Goal: Task Accomplishment & Management: Manage account settings

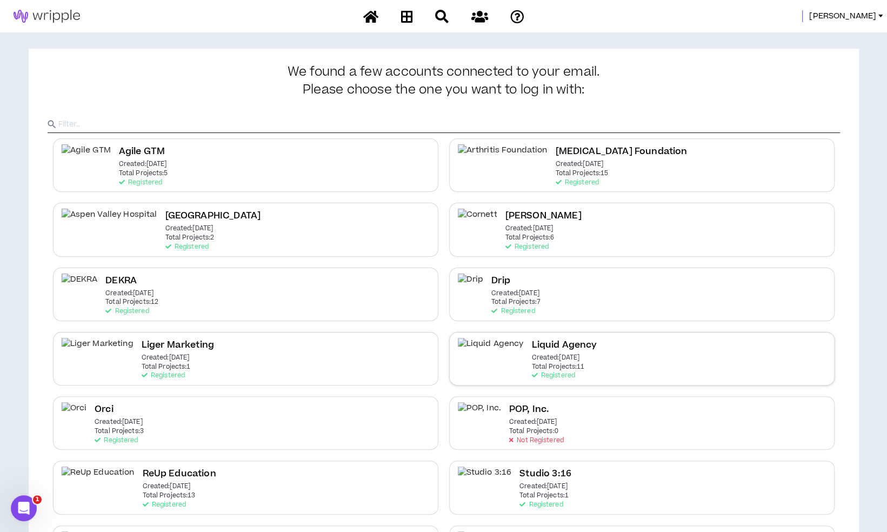
click at [574, 361] on div "Liquid Agency Created: Apr 7 2025 Total Projects: 11 Registered" at bounding box center [641, 358] width 385 height 53
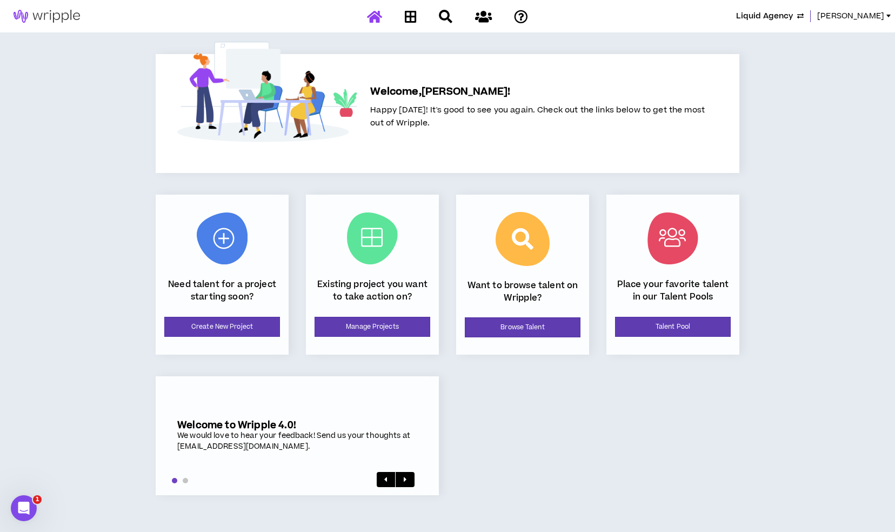
click at [366, 315] on div "Existing project you want to take action on? Manage Projects" at bounding box center [372, 275] width 133 height 160
click at [368, 327] on link "Manage Projects" at bounding box center [372, 327] width 116 height 20
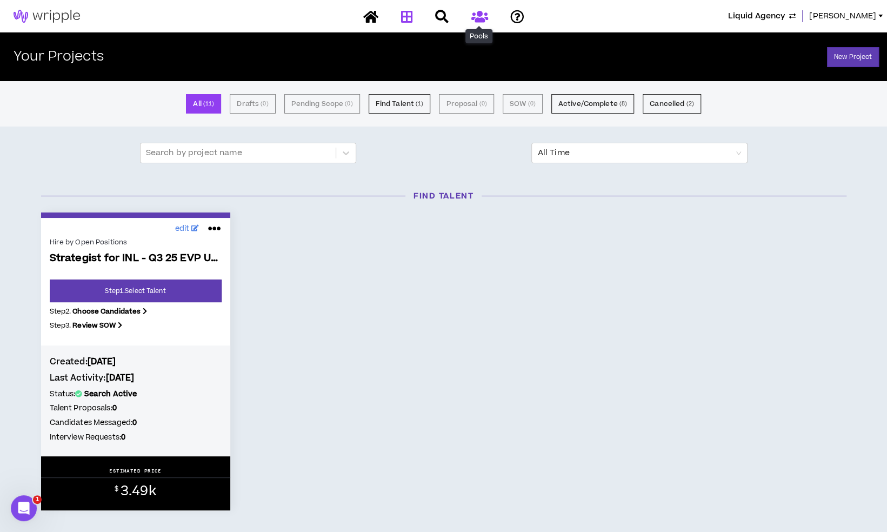
click at [477, 19] on icon at bounding box center [479, 17] width 17 height 14
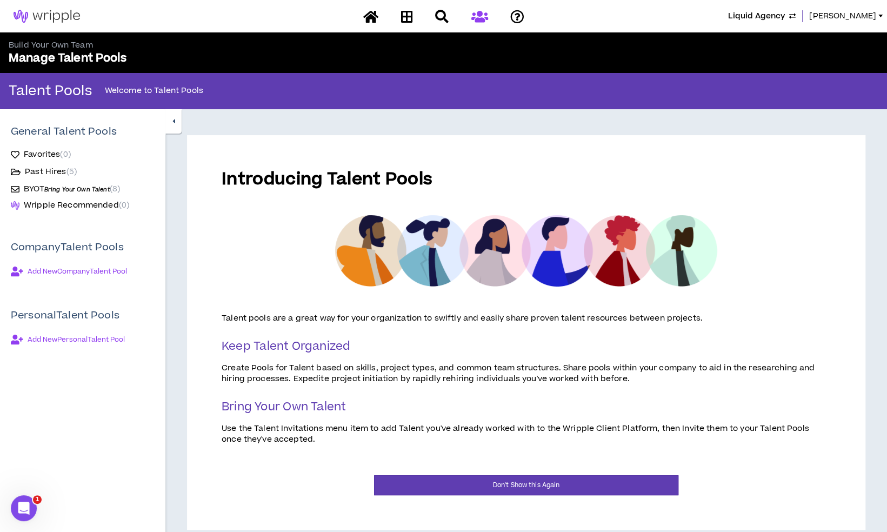
click at [79, 191] on span "Bring Your Own Talent" at bounding box center [76, 189] width 65 height 8
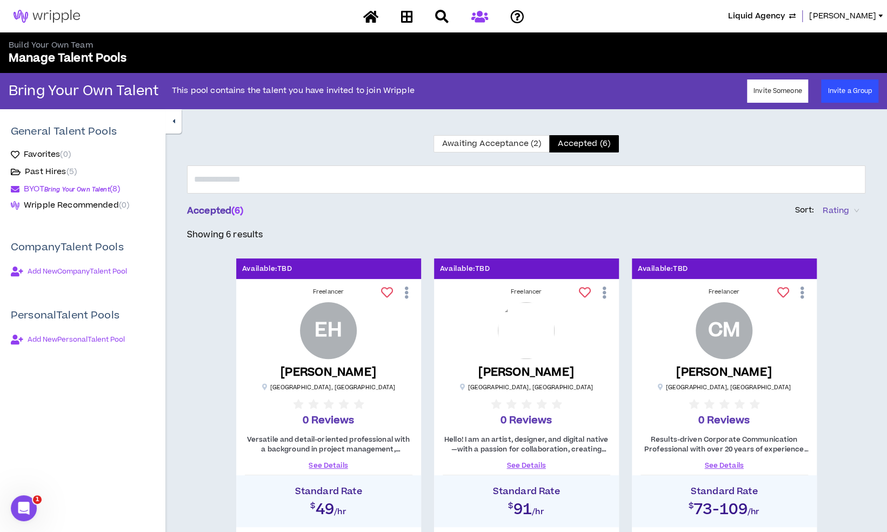
click at [497, 156] on div "Awaiting Acceptance (2) Accepted (6) Accepted ( 6 ) Sort: Rating Showing 6 resu…" at bounding box center [526, 541] width 678 height 812
click at [505, 143] on span "Awaiting Acceptance (2)" at bounding box center [491, 143] width 99 height 11
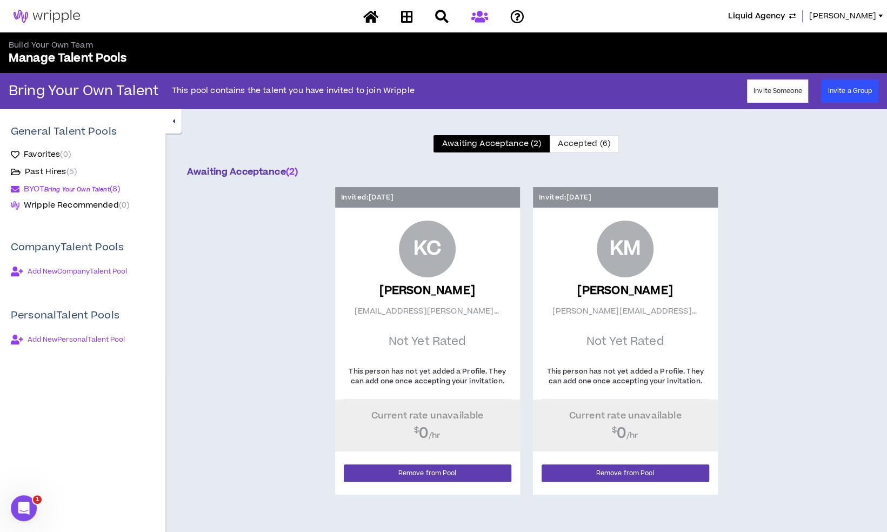
click at [393, 195] on p "Invited: Sep 5, 2025" at bounding box center [367, 197] width 52 height 10
click at [571, 142] on span "Accepted (6)" at bounding box center [584, 143] width 52 height 11
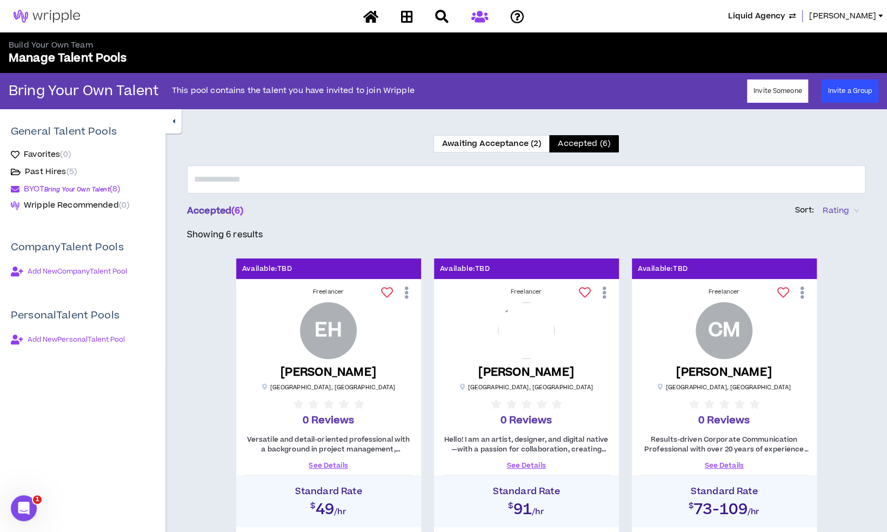
click at [519, 140] on span "Awaiting Acceptance (2)" at bounding box center [491, 143] width 99 height 11
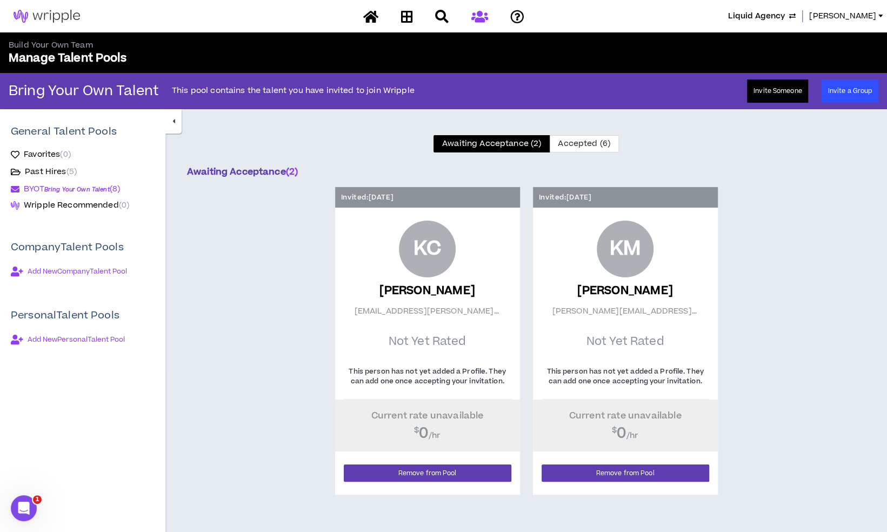
click at [753, 96] on button "Invite Someone" at bounding box center [778, 90] width 62 height 23
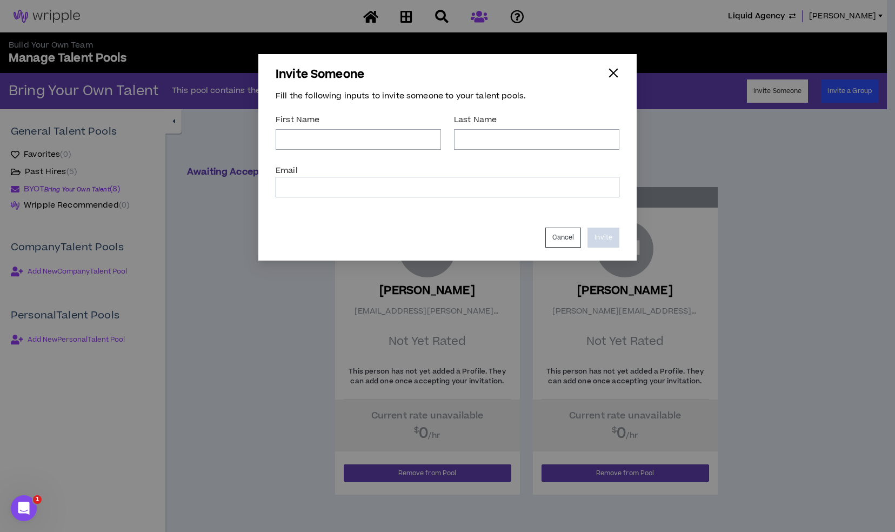
click at [379, 152] on div "First Name *" at bounding box center [358, 132] width 165 height 45
click at [379, 146] on input "*" at bounding box center [358, 139] width 165 height 21
type input "Kaitlin"
type input "Corell"
click at [415, 191] on input "Email *" at bounding box center [448, 187] width 344 height 21
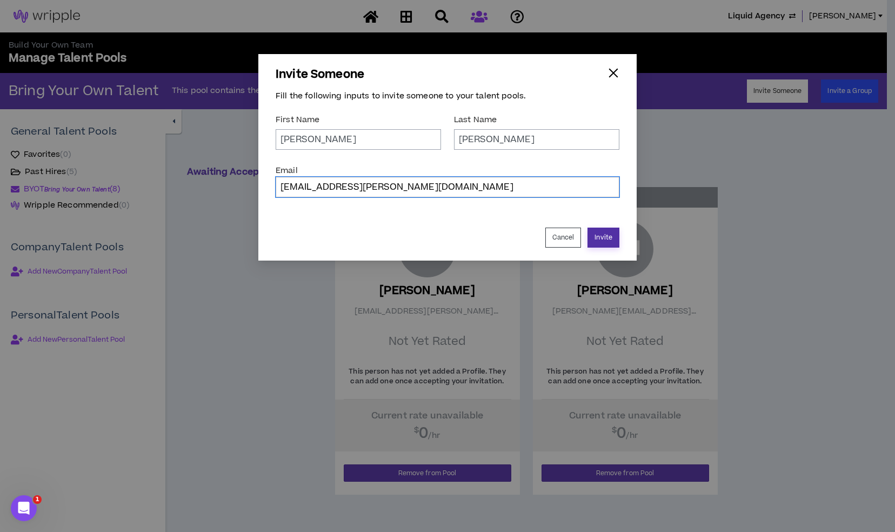
type input "kaitlin.corell@gmail.com"
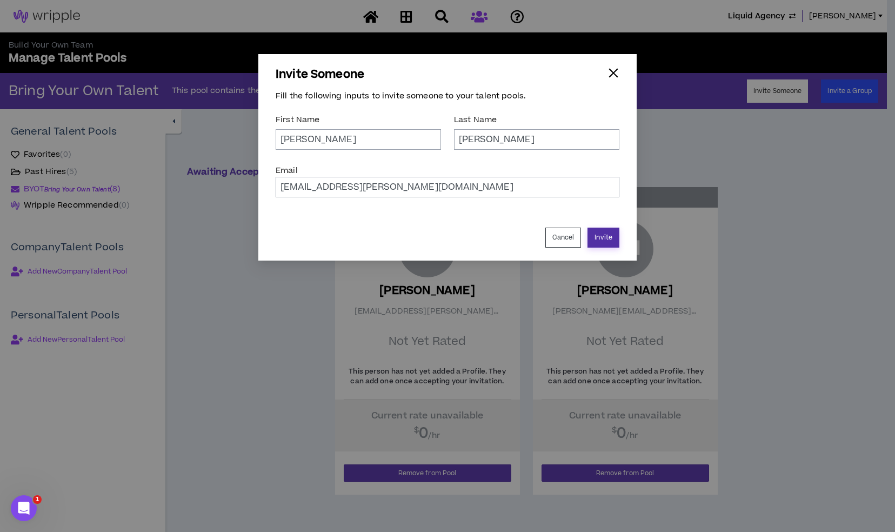
click at [602, 231] on button "Invite" at bounding box center [603, 237] width 32 height 20
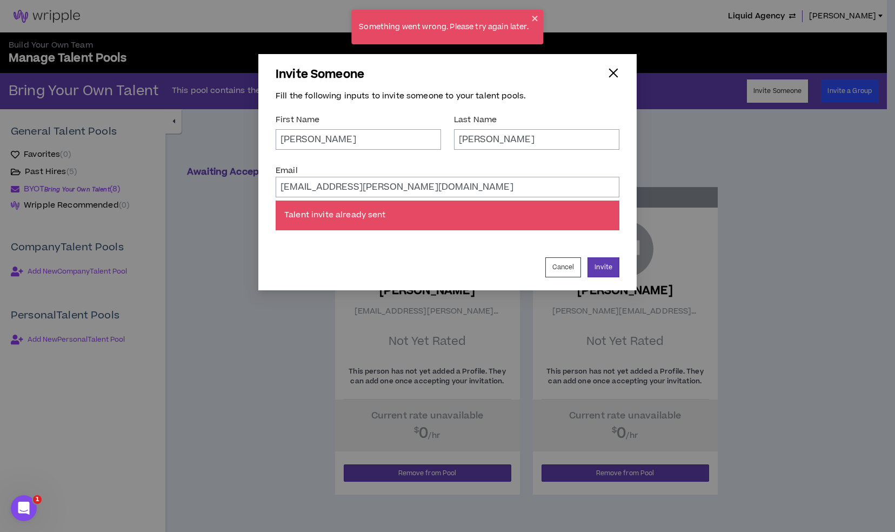
click at [614, 70] on div "button" at bounding box center [613, 73] width 12 height 12
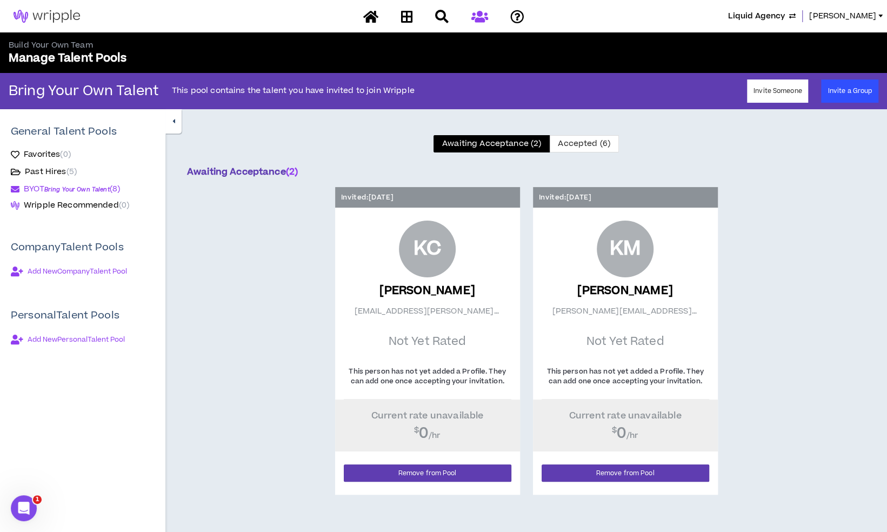
click at [298, 172] on span "( 2 )" at bounding box center [292, 171] width 12 height 13
click at [51, 14] on img at bounding box center [46, 16] width 93 height 13
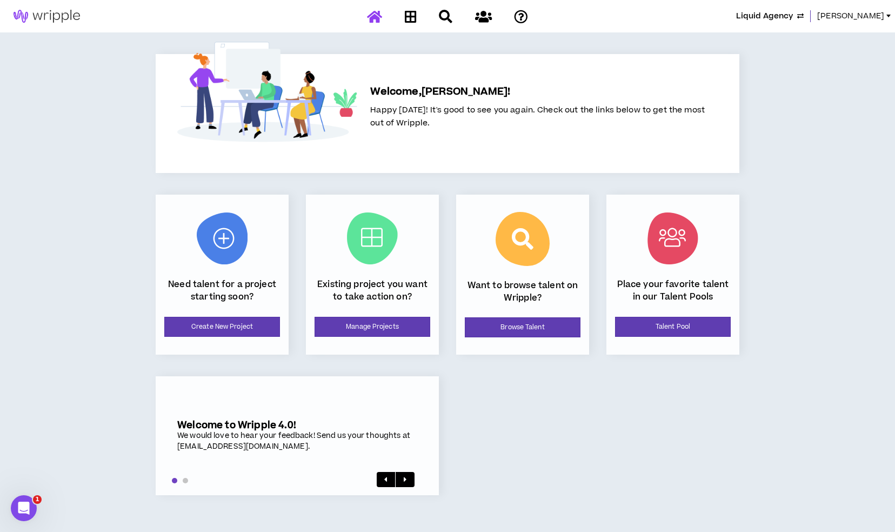
click at [870, 15] on span "Mason" at bounding box center [850, 16] width 67 height 12
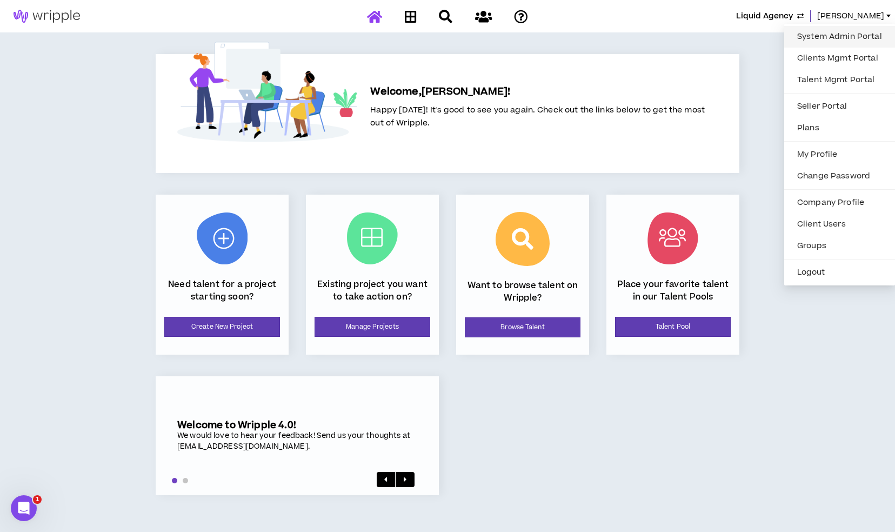
click at [830, 30] on link "System Admin Portal" at bounding box center [839, 37] width 98 height 16
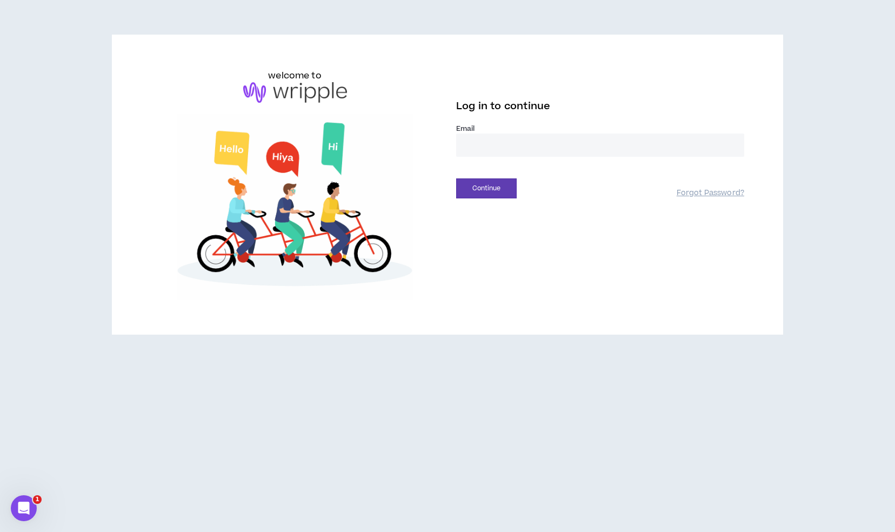
click at [491, 150] on input "email" at bounding box center [600, 144] width 288 height 23
type input "**********"
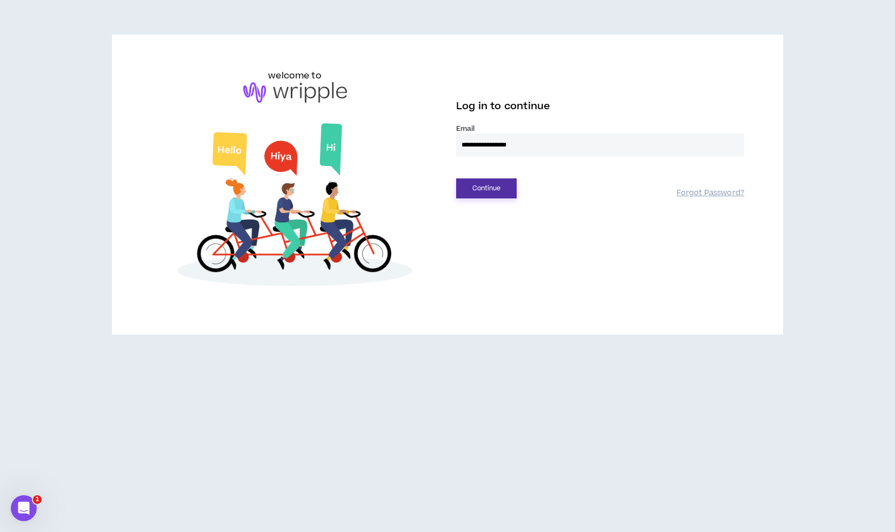
click at [503, 189] on button "Continue" at bounding box center [486, 188] width 61 height 20
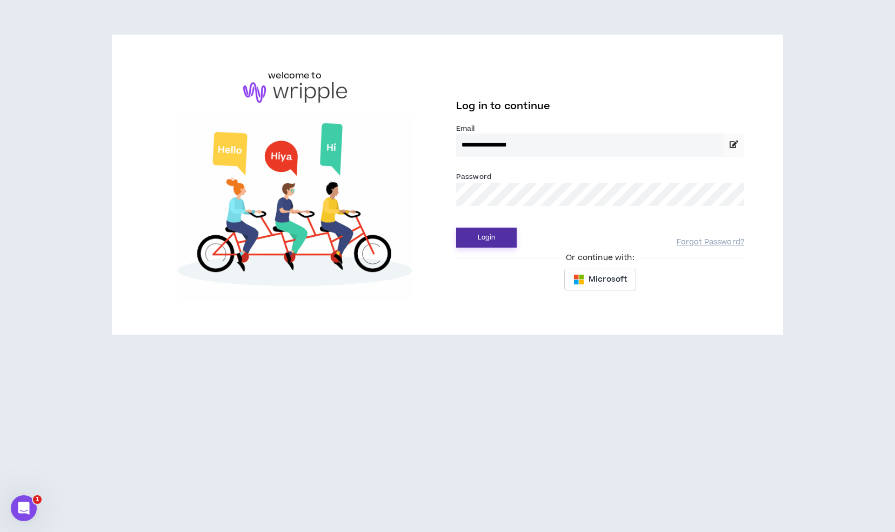
click at [491, 241] on button "Login" at bounding box center [486, 237] width 61 height 20
